Goal: Task Accomplishment & Management: Use online tool/utility

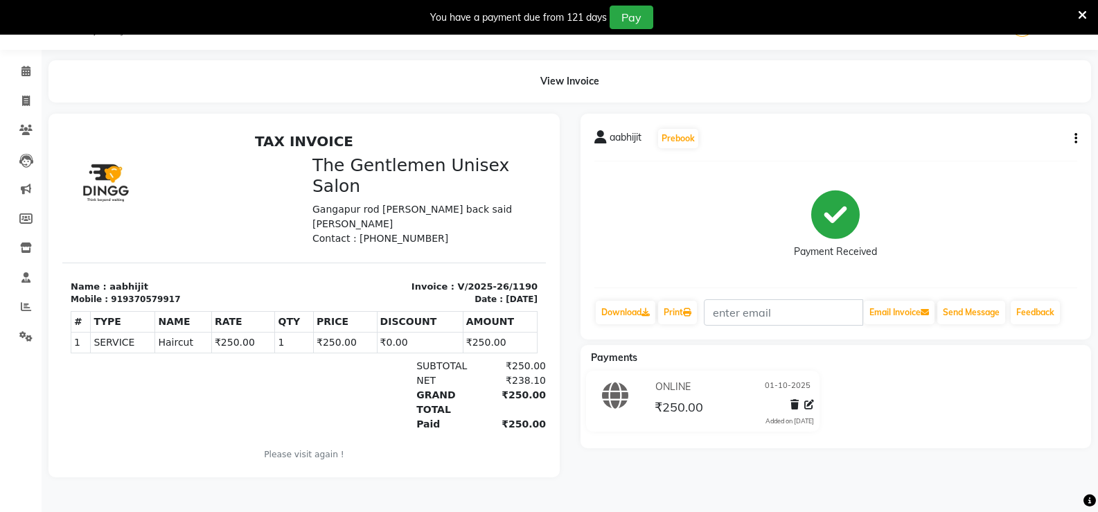
click at [26, 112] on li "Invoice" at bounding box center [21, 102] width 42 height 30
click at [30, 103] on span at bounding box center [26, 102] width 24 height 16
select select "5552"
select select "service"
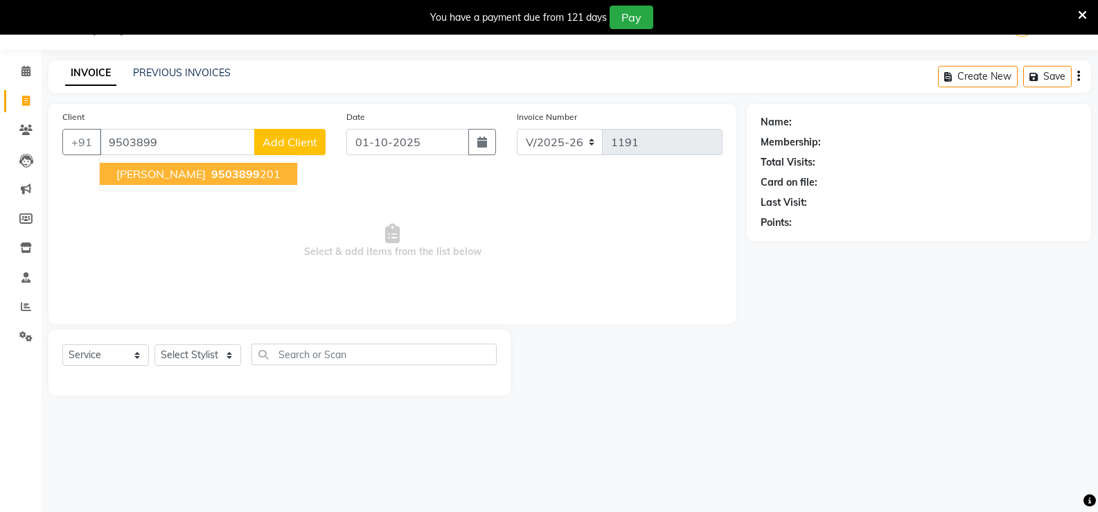
click at [148, 172] on span "[PERSON_NAME]" at bounding box center [160, 174] width 89 height 14
type input "9503899201"
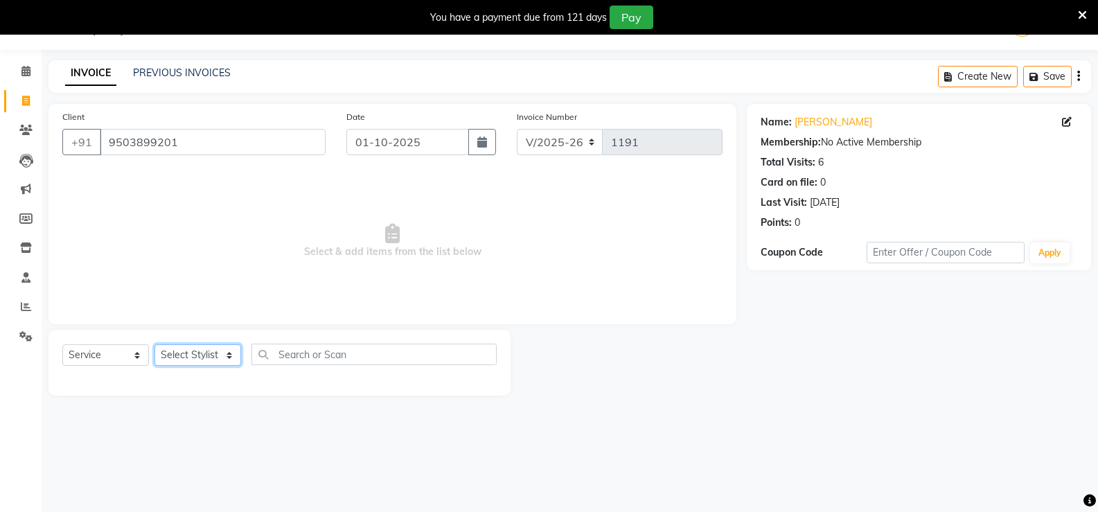
drag, startPoint x: 196, startPoint y: 348, endPoint x: 198, endPoint y: 360, distance: 12.6
click at [198, 357] on select "Select Stylist [PERSON_NAME]" at bounding box center [198, 354] width 87 height 21
select select "47146"
click at [155, 344] on select "Select Stylist [PERSON_NAME]" at bounding box center [198, 354] width 87 height 21
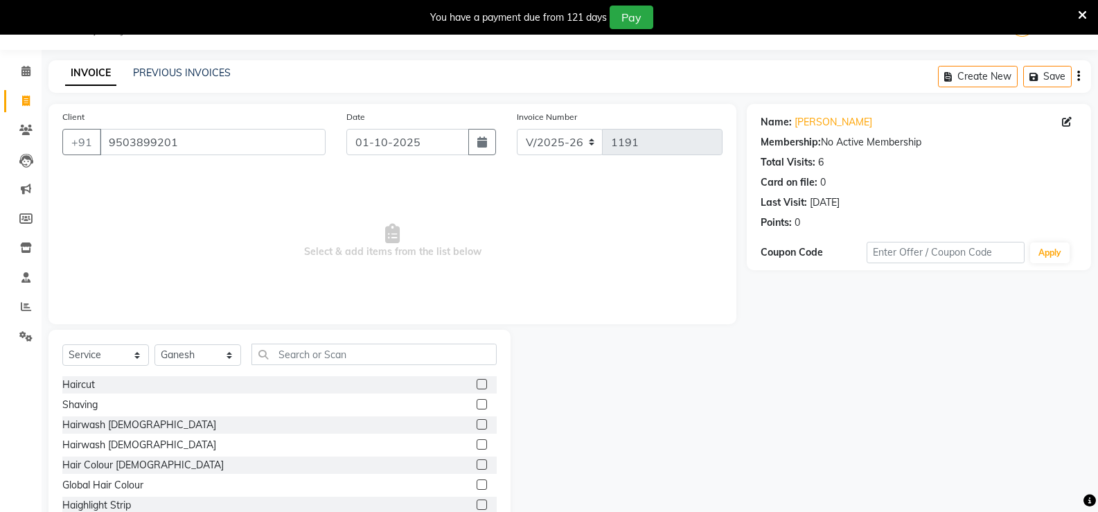
click at [477, 387] on label at bounding box center [482, 384] width 10 height 10
click at [477, 387] on input "checkbox" at bounding box center [481, 384] width 9 height 9
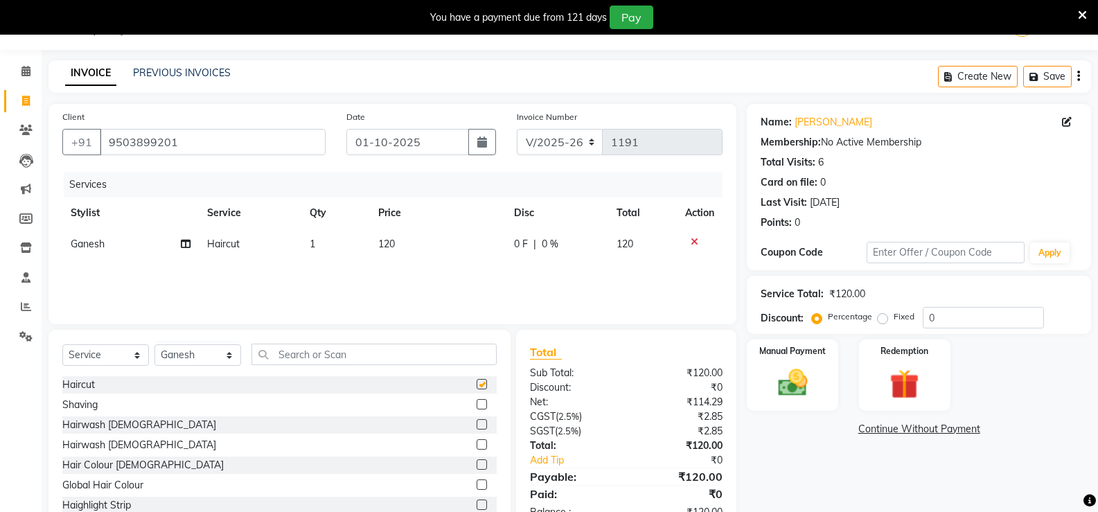
checkbox input "false"
click at [477, 430] on div at bounding box center [481, 426] width 9 height 15
click at [477, 432] on div at bounding box center [481, 426] width 9 height 15
click at [477, 430] on div at bounding box center [481, 426] width 9 height 15
click at [477, 427] on label at bounding box center [482, 424] width 10 height 10
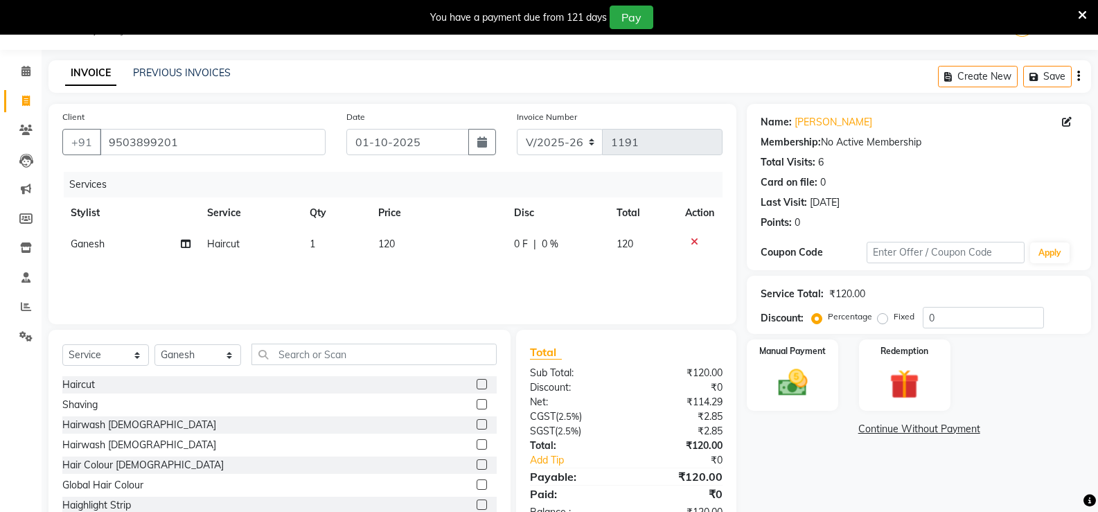
click at [477, 427] on input "checkbox" at bounding box center [481, 425] width 9 height 9
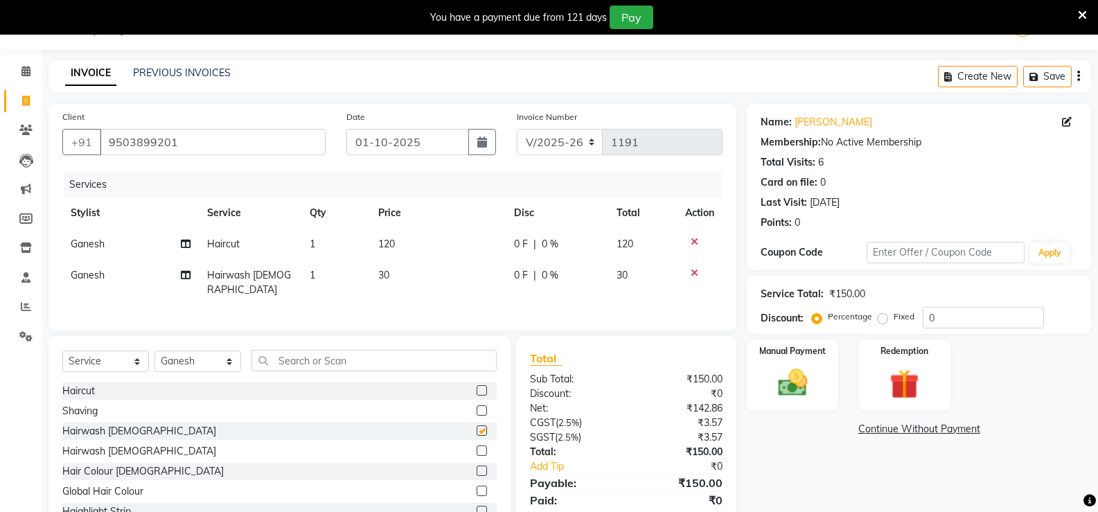
checkbox input "false"
click at [775, 392] on img at bounding box center [792, 382] width 49 height 35
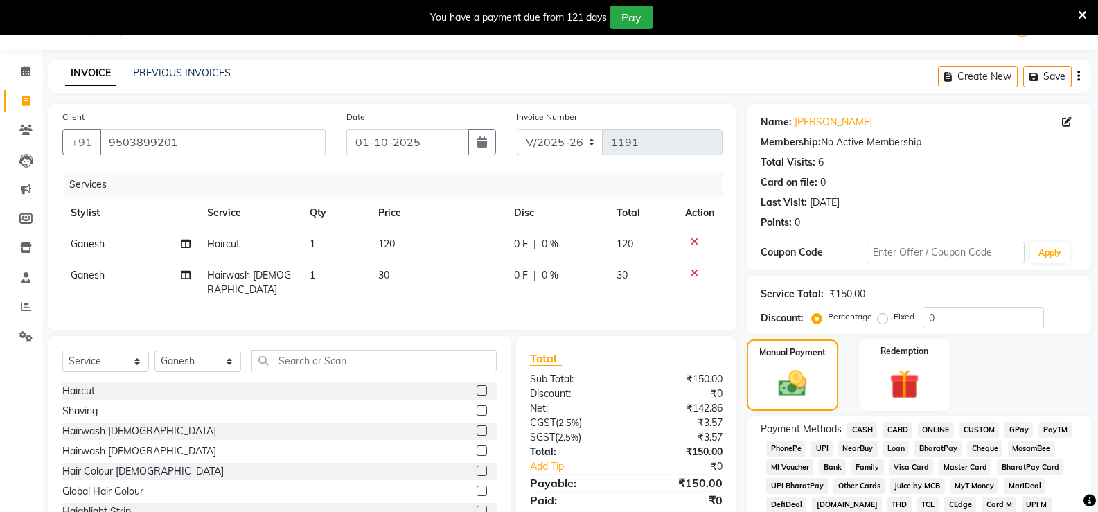
click at [872, 435] on span "CASH" at bounding box center [863, 430] width 30 height 16
drag, startPoint x: 887, startPoint y: 324, endPoint x: 886, endPoint y: 336, distance: 11.9
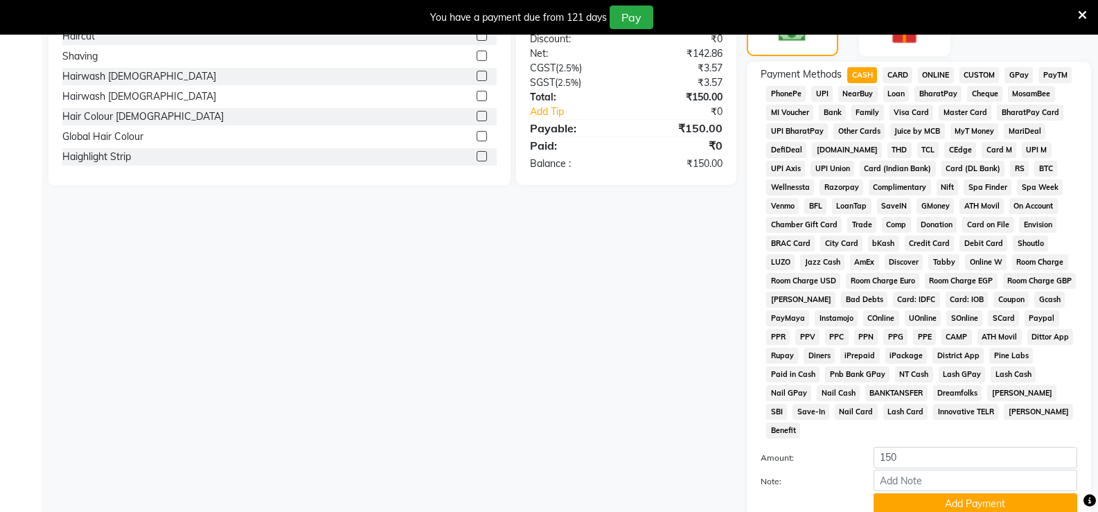
scroll to position [392, 0]
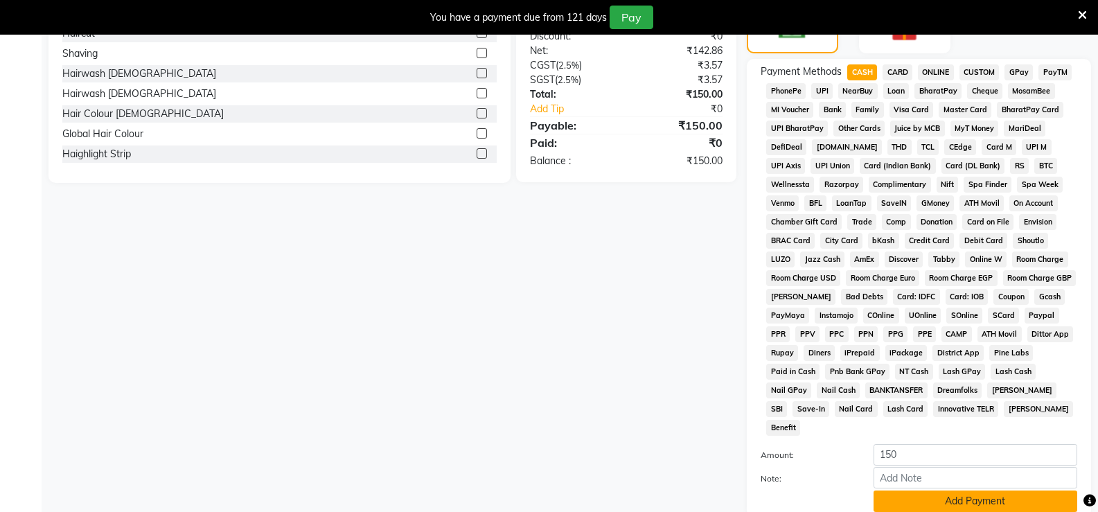
click at [956, 491] on button "Add Payment" at bounding box center [976, 501] width 204 height 21
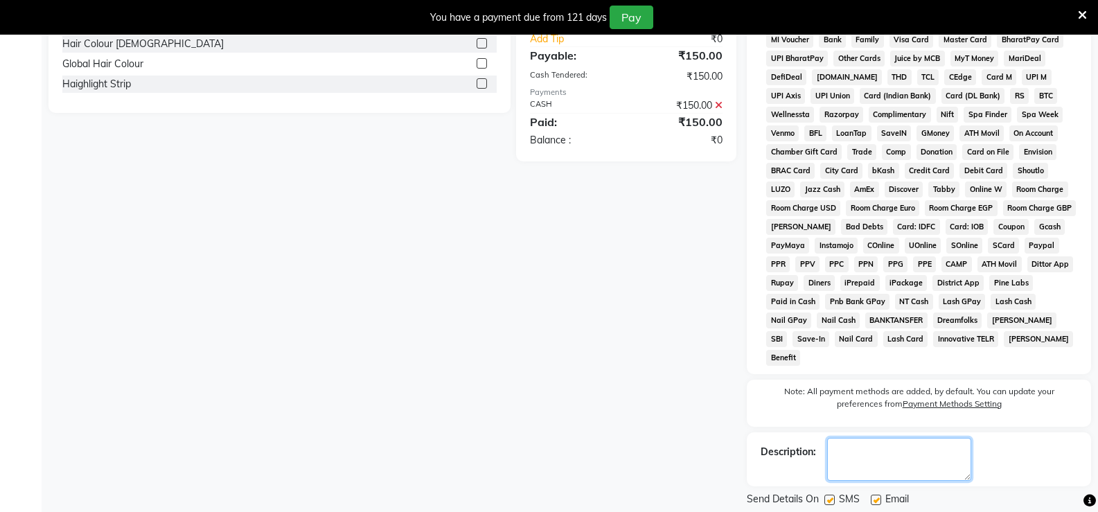
scroll to position [463, 0]
click at [1013, 511] on button "Checkout" at bounding box center [919, 521] width 344 height 21
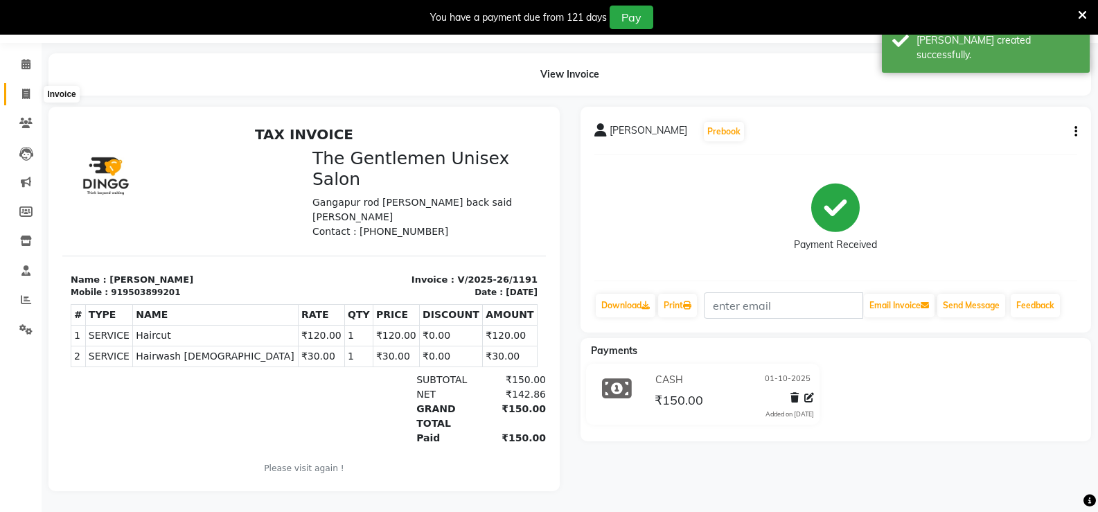
click at [33, 88] on span at bounding box center [26, 95] width 24 height 16
select select "5552"
select select "service"
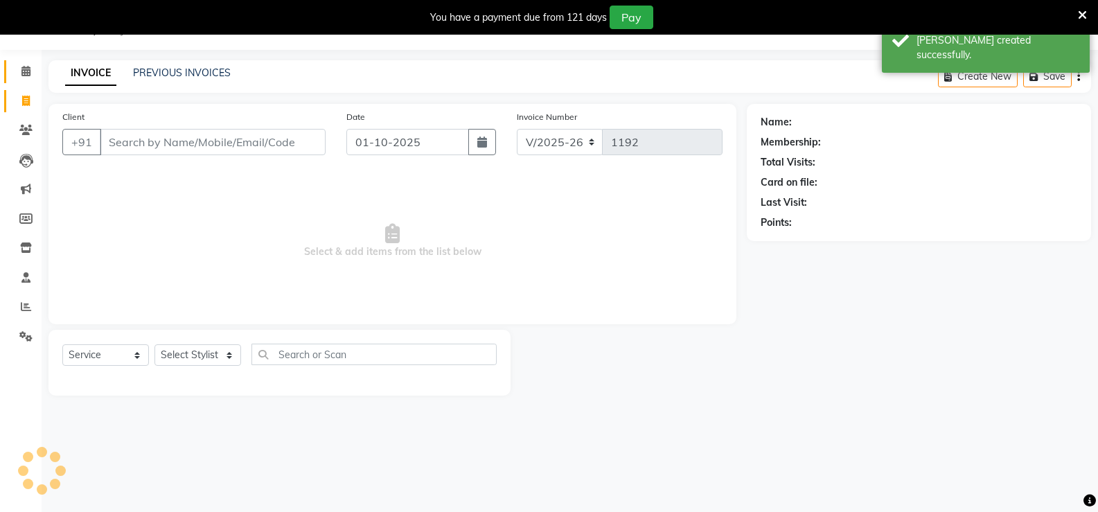
scroll to position [35, 0]
